Goal: Task Accomplishment & Management: Manage account settings

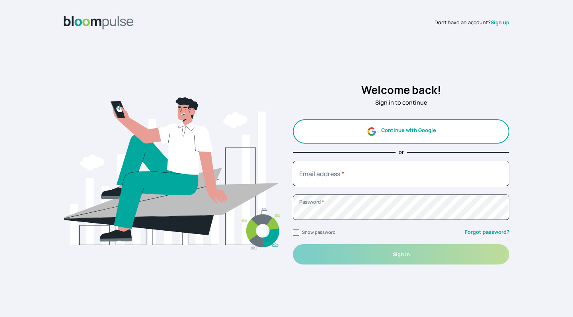
click at [428, 134] on button "Continue with Google" at bounding box center [401, 131] width 216 height 24
click at [404, 127] on button "Continue with Google" at bounding box center [401, 131] width 216 height 24
click at [356, 128] on button "Continue with Google" at bounding box center [401, 131] width 216 height 24
click at [413, 130] on button "Continue with Google" at bounding box center [401, 131] width 216 height 24
